Goal: Task Accomplishment & Management: Manage account settings

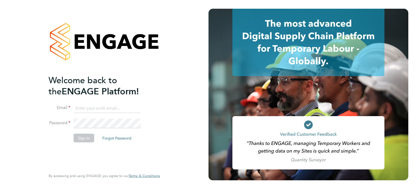
type input "[EMAIL_ADDRESS][DOMAIN_NAME]"
click at [87, 134] on button "Sign In" at bounding box center [84, 137] width 21 height 9
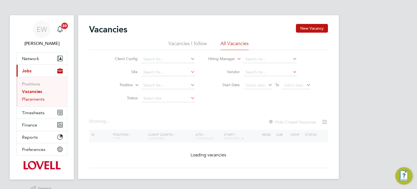
click at [35, 97] on link "Placements" at bounding box center [33, 98] width 23 height 5
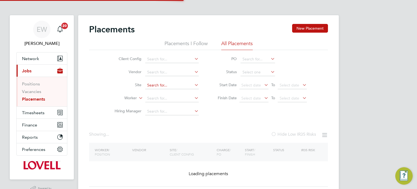
click at [168, 84] on input at bounding box center [172, 85] width 54 height 8
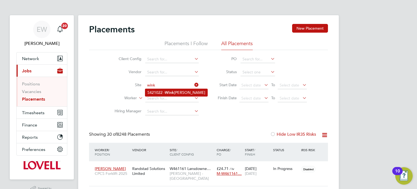
click at [174, 91] on b "Wink" at bounding box center [169, 92] width 9 height 5
type input "S421022 - Winkleigh"
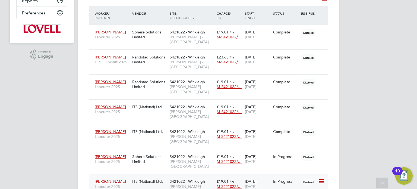
click at [177, 184] on span "Lovell - South West" at bounding box center [192, 189] width 44 height 10
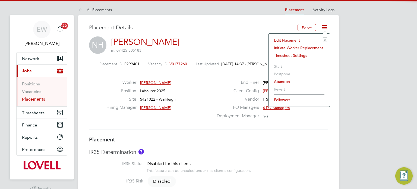
click at [296, 39] on li "Edit Placement e" at bounding box center [299, 40] width 56 height 8
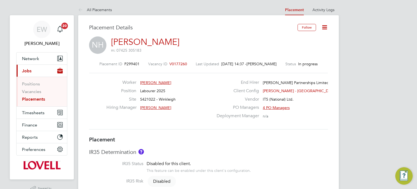
type input "[PERSON_NAME]"
type input "[DATE]"
type input "08:00"
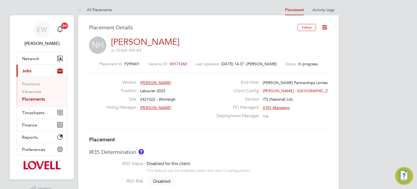
type input "17:00"
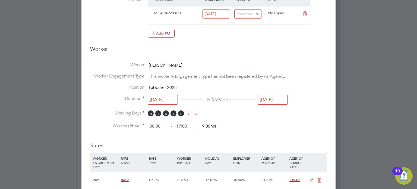
click at [275, 99] on input "28 Nov 2025" at bounding box center [273, 100] width 30 height 10
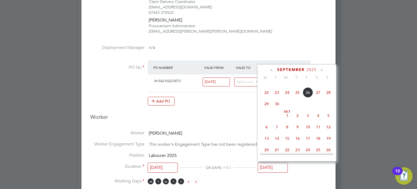
click at [308, 97] on span "26" at bounding box center [308, 92] width 10 height 10
type input "26 Sep 2025"
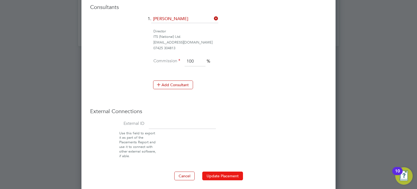
click at [226, 171] on button "Update Placement" at bounding box center [222, 175] width 41 height 9
